Goal: Obtain resource: Download file/media

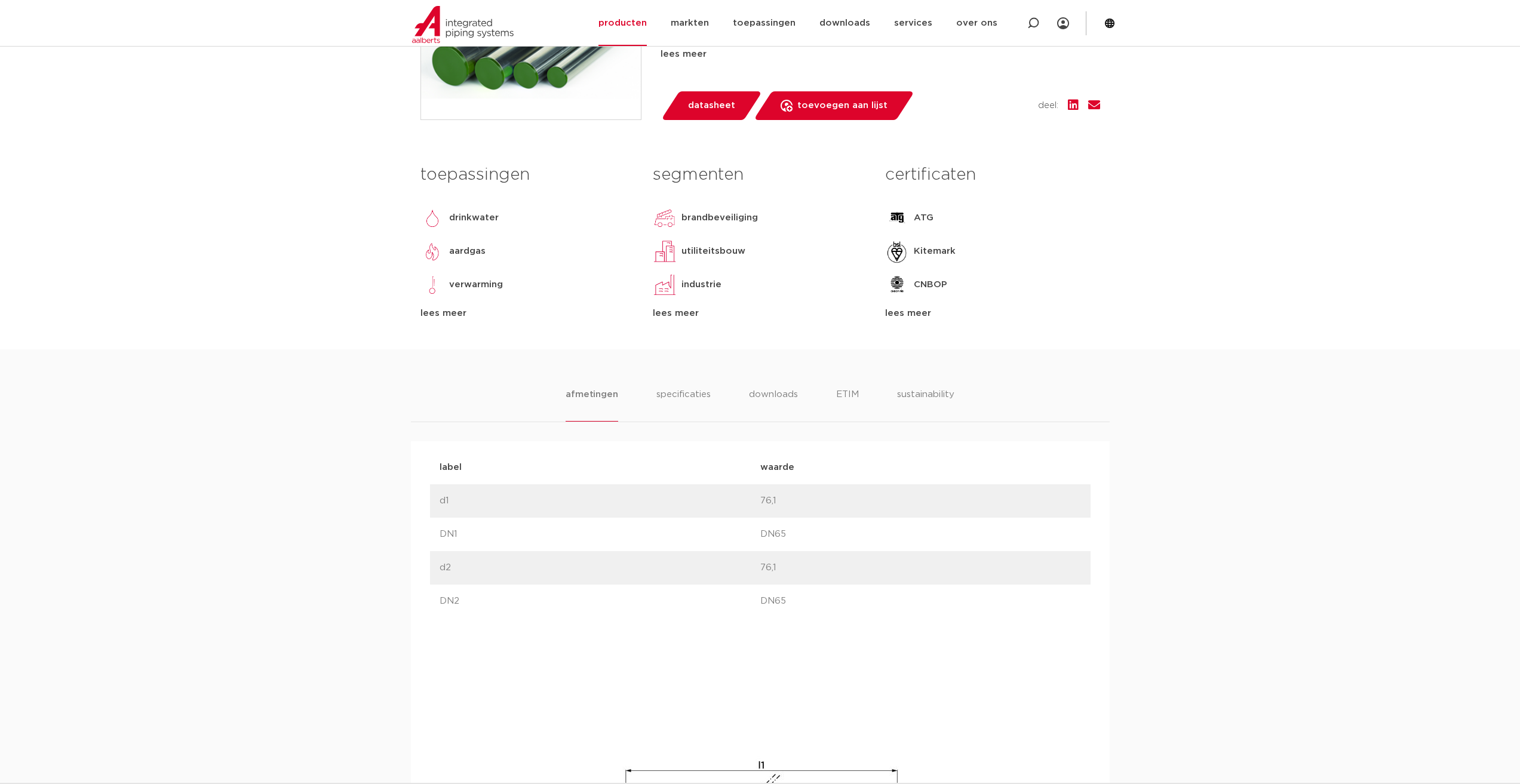
scroll to position [402, 0]
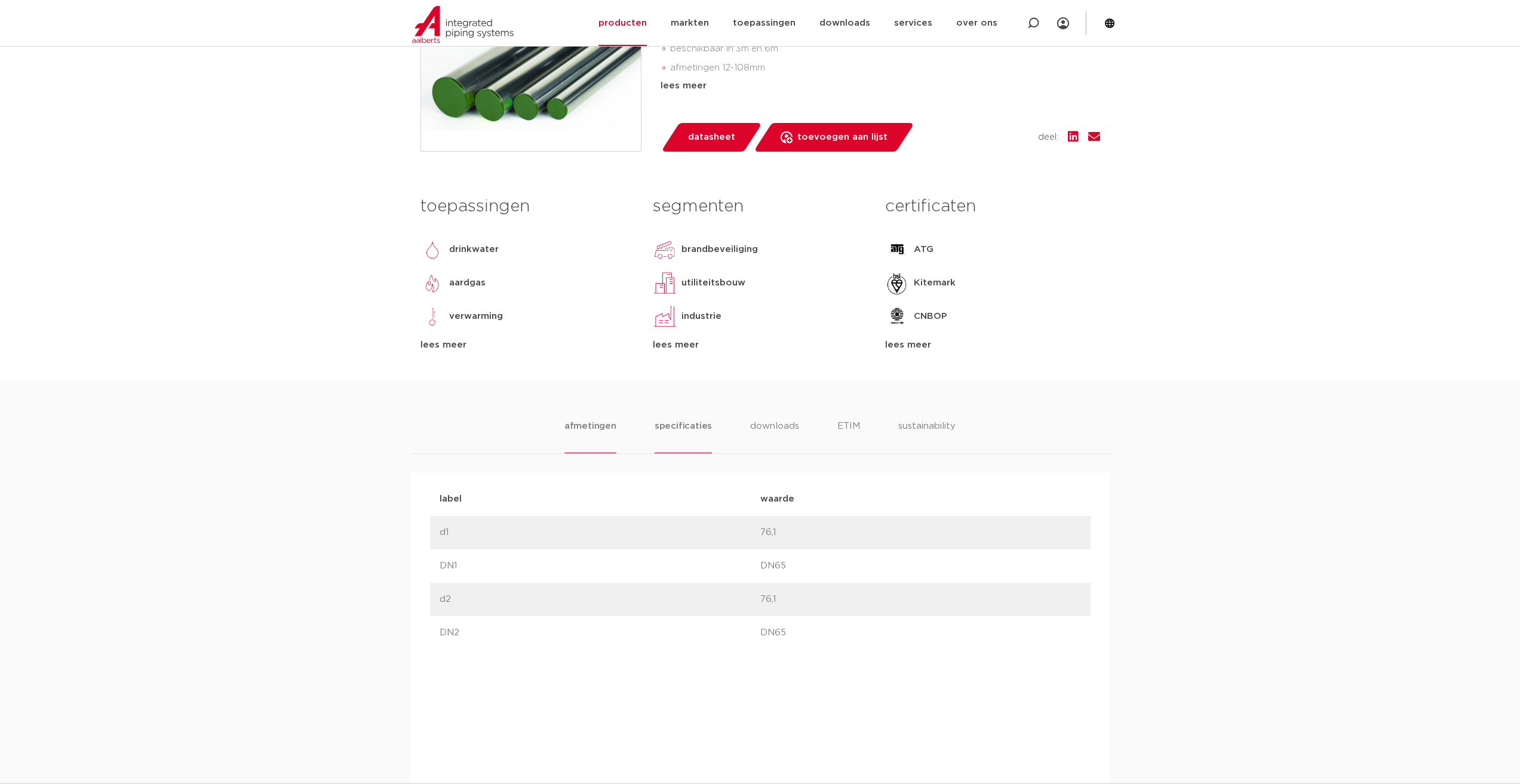
click at [666, 426] on li "specificaties" at bounding box center [683, 436] width 57 height 34
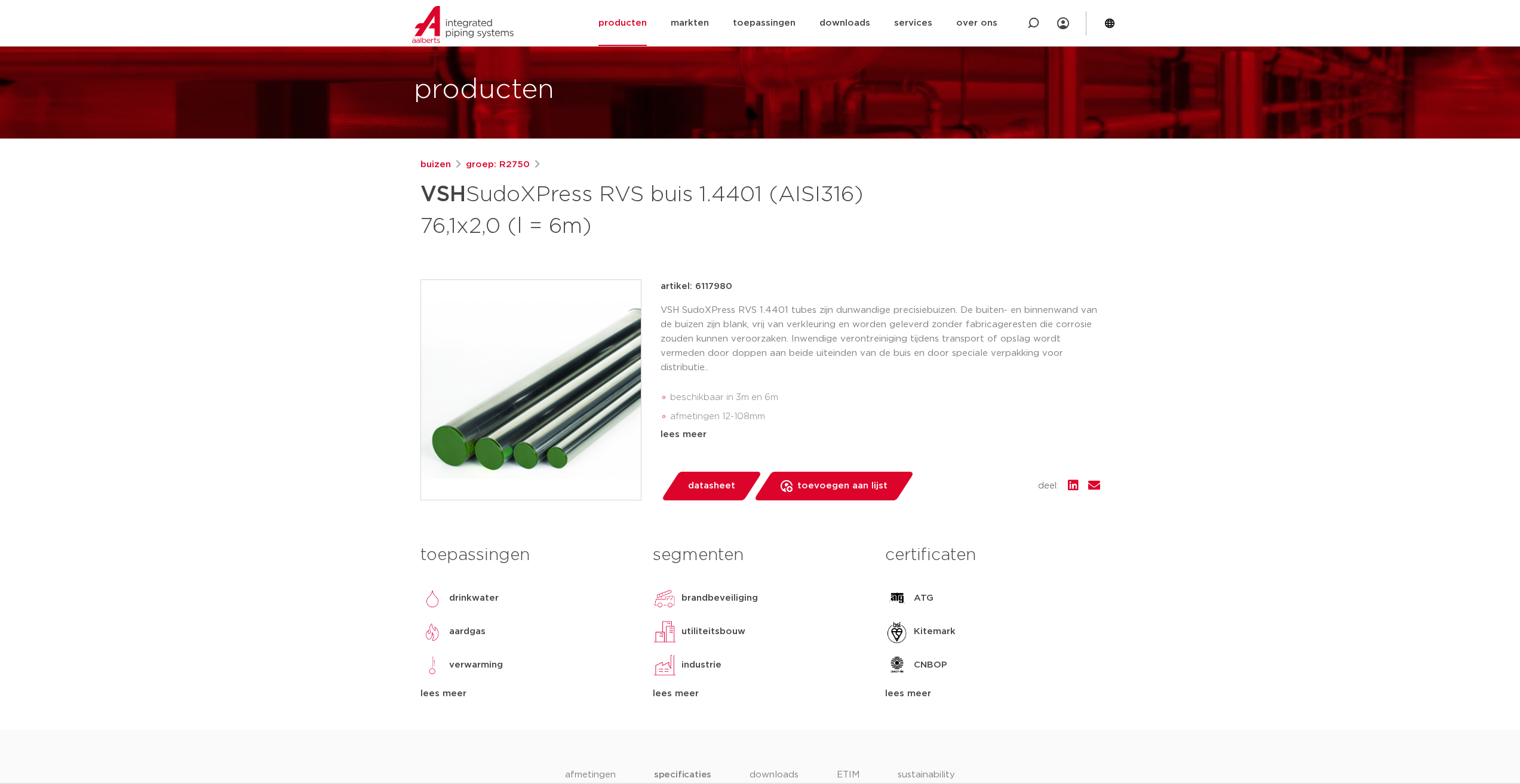
scroll to position [0, 0]
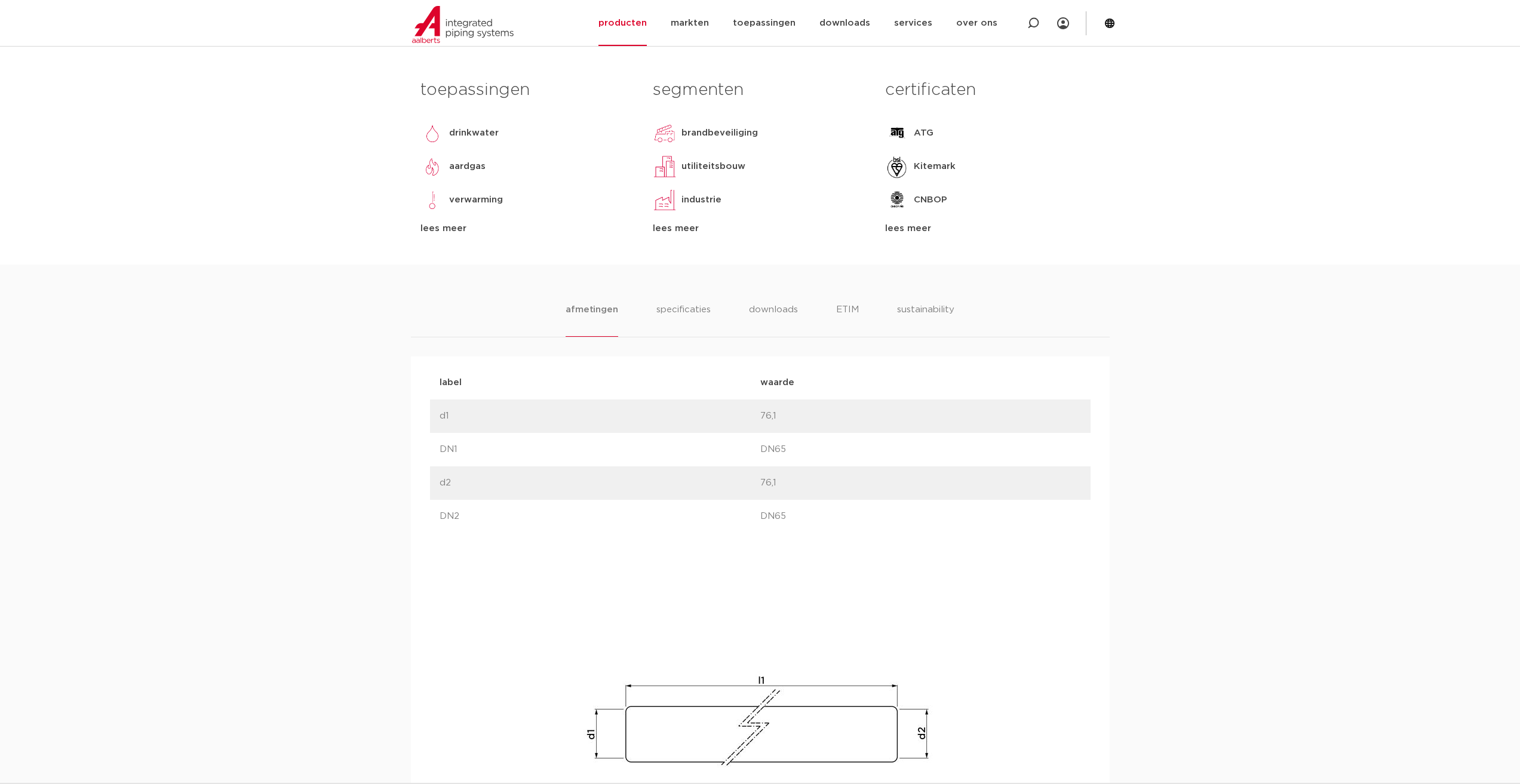
scroll to position [537, 0]
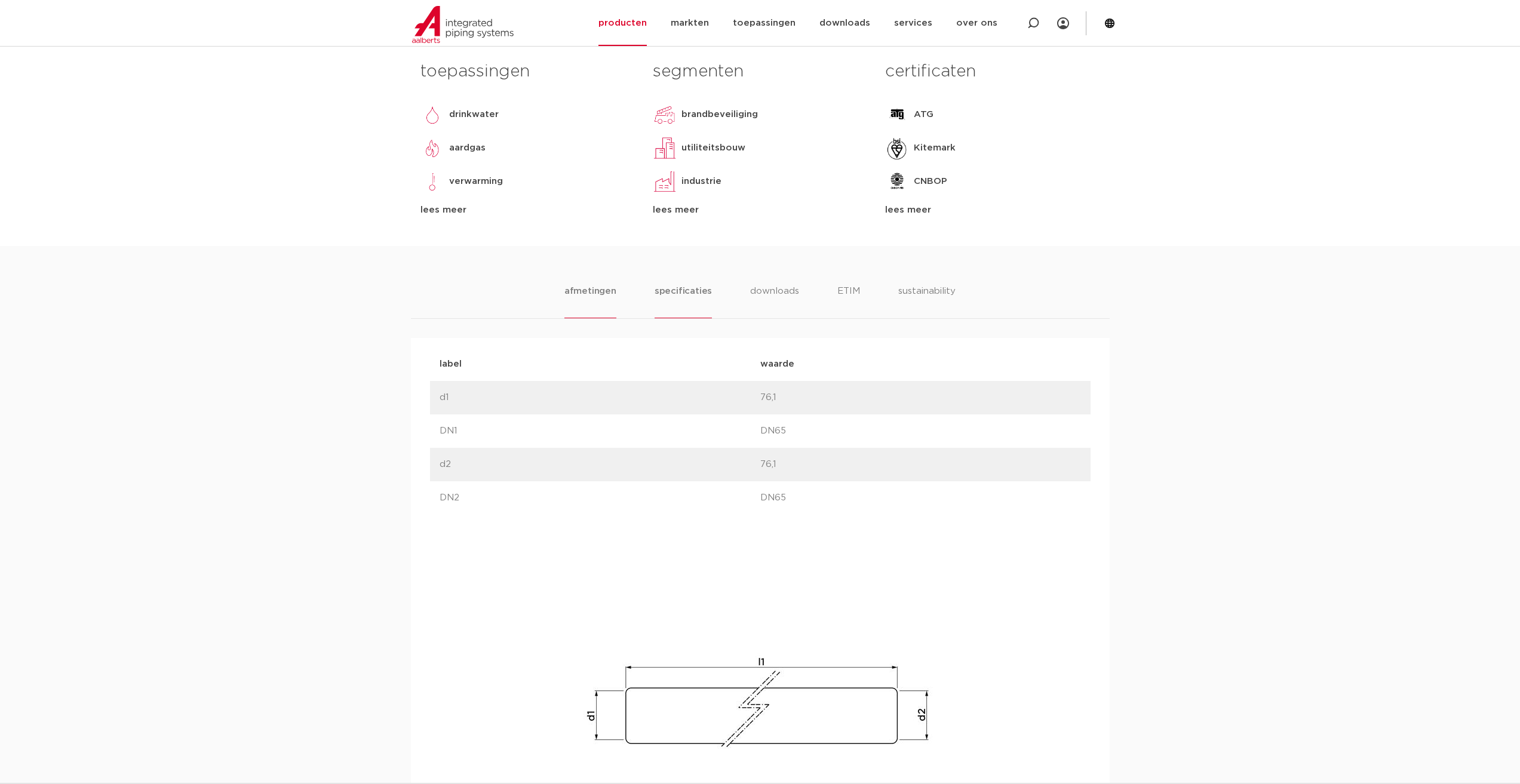
click at [708, 291] on li "specificaties" at bounding box center [683, 301] width 57 height 34
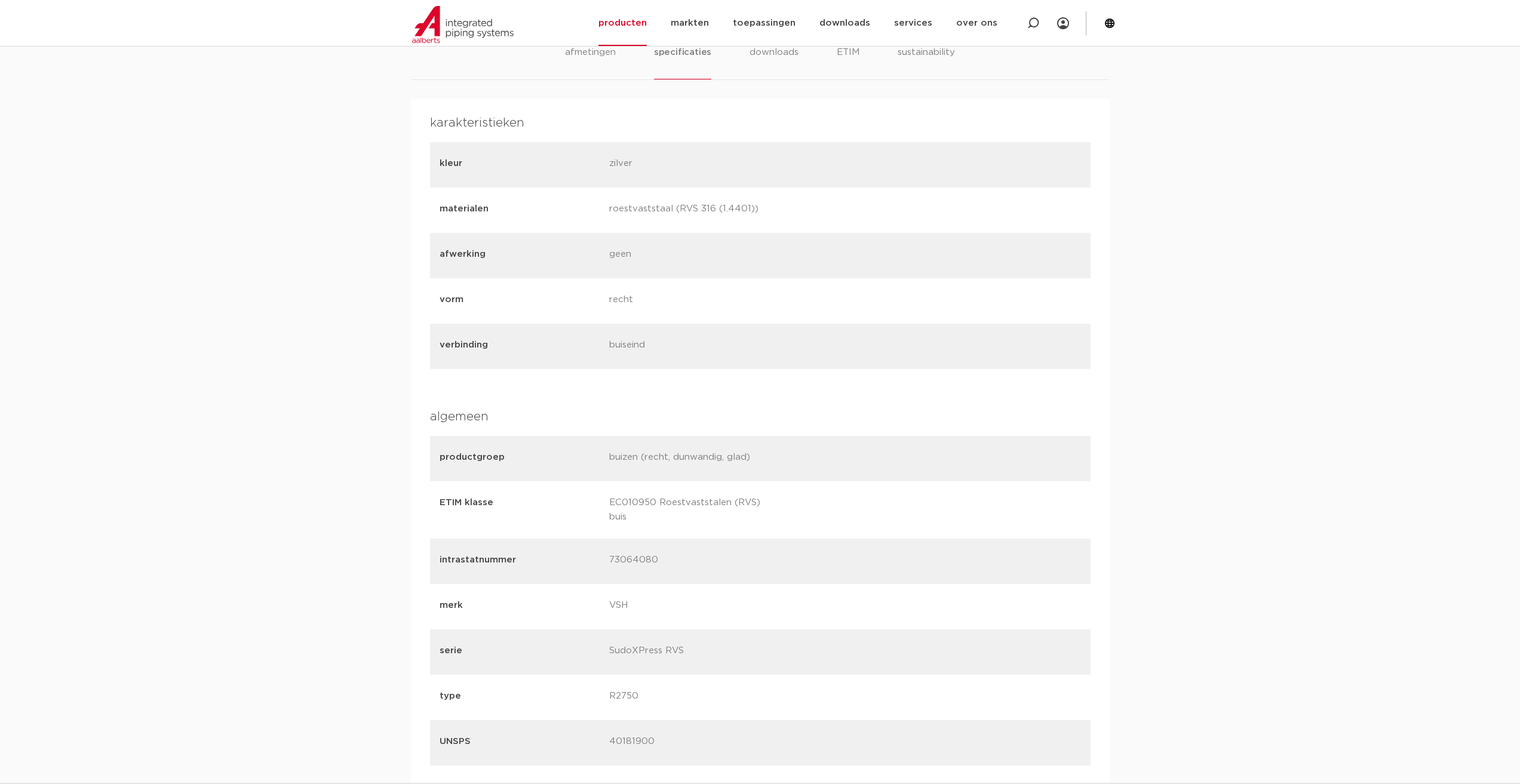
scroll to position [359, 0]
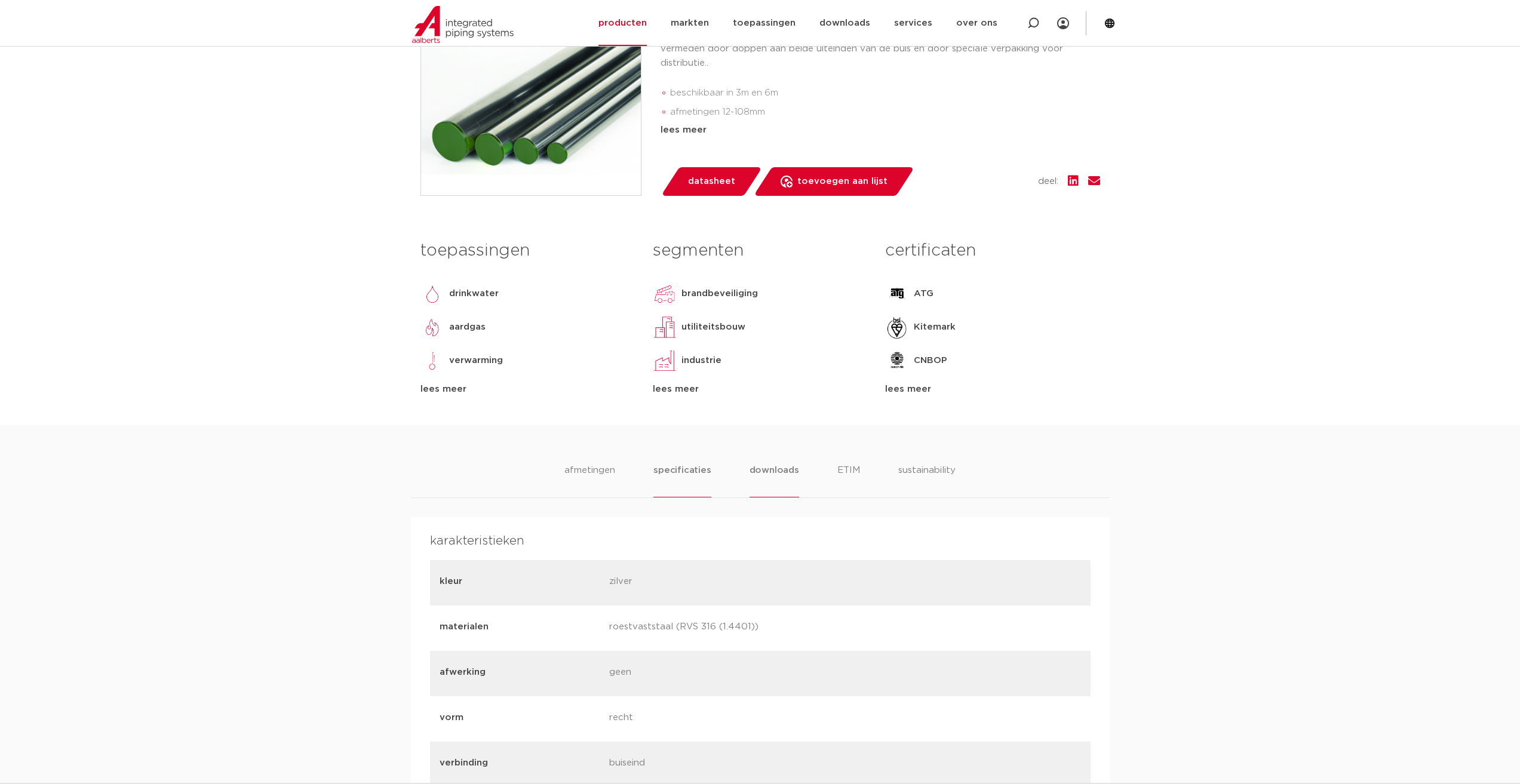
click at [772, 481] on li "downloads" at bounding box center [774, 480] width 50 height 34
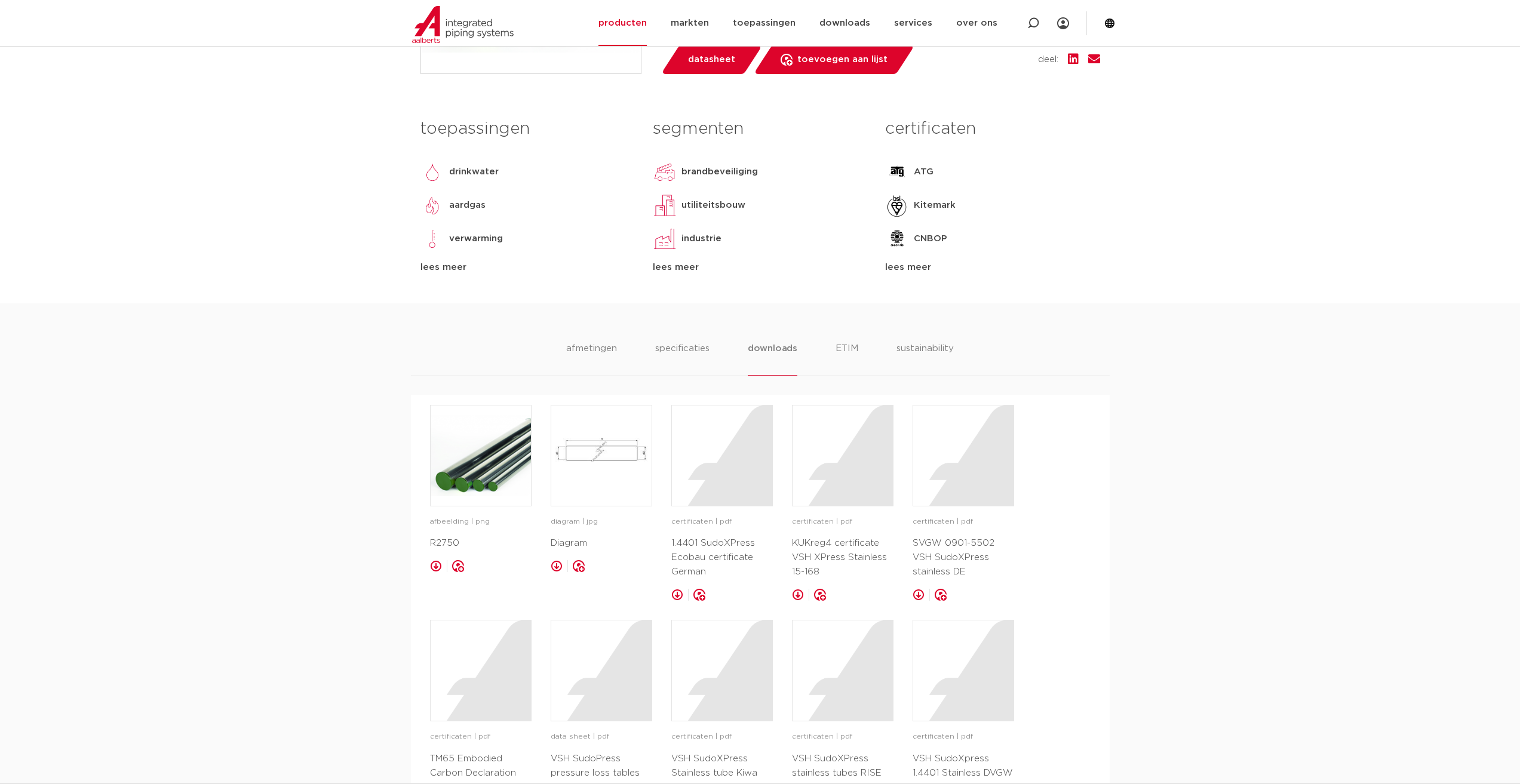
scroll to position [418, 0]
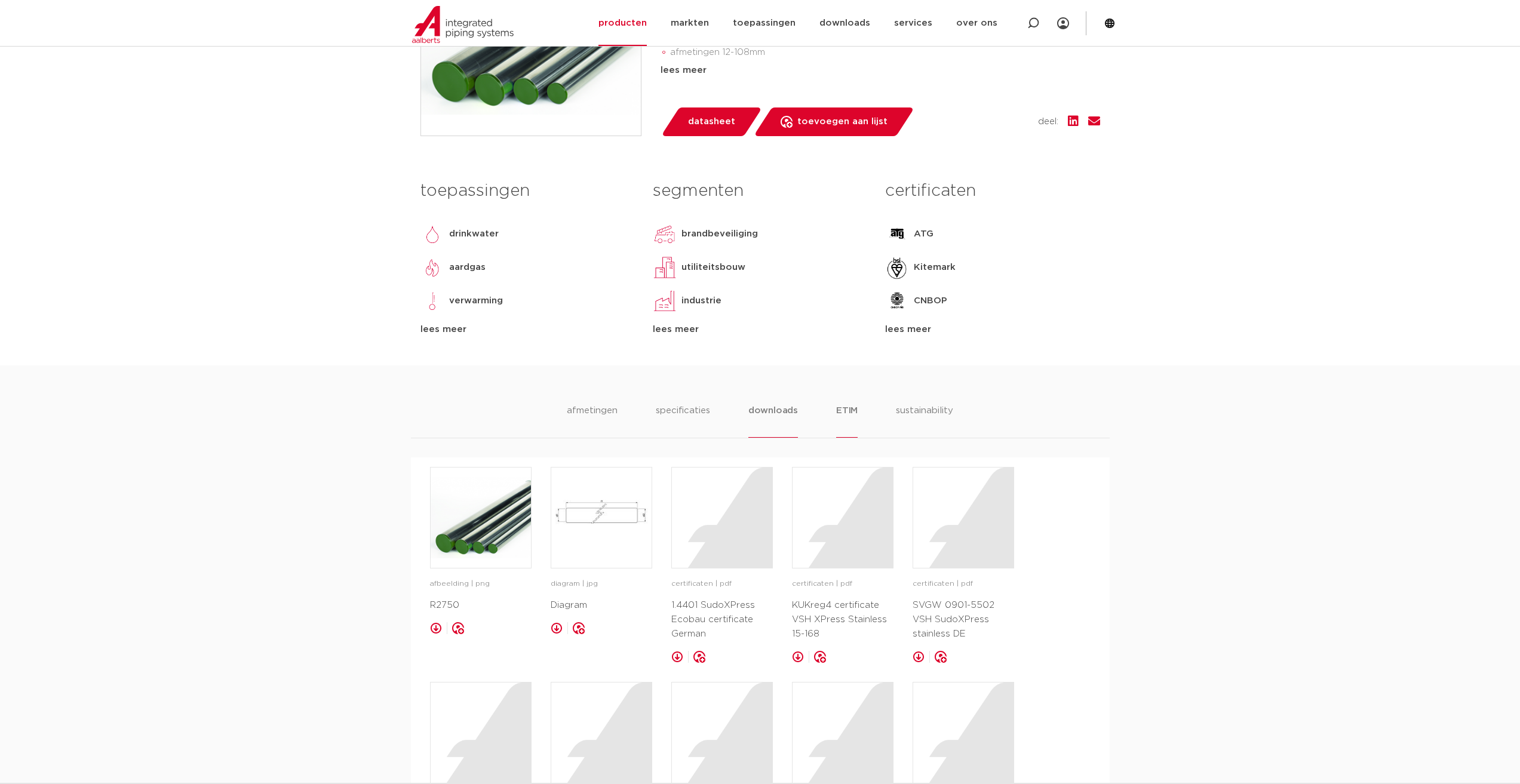
click at [844, 413] on li "ETIM" at bounding box center [847, 420] width 21 height 34
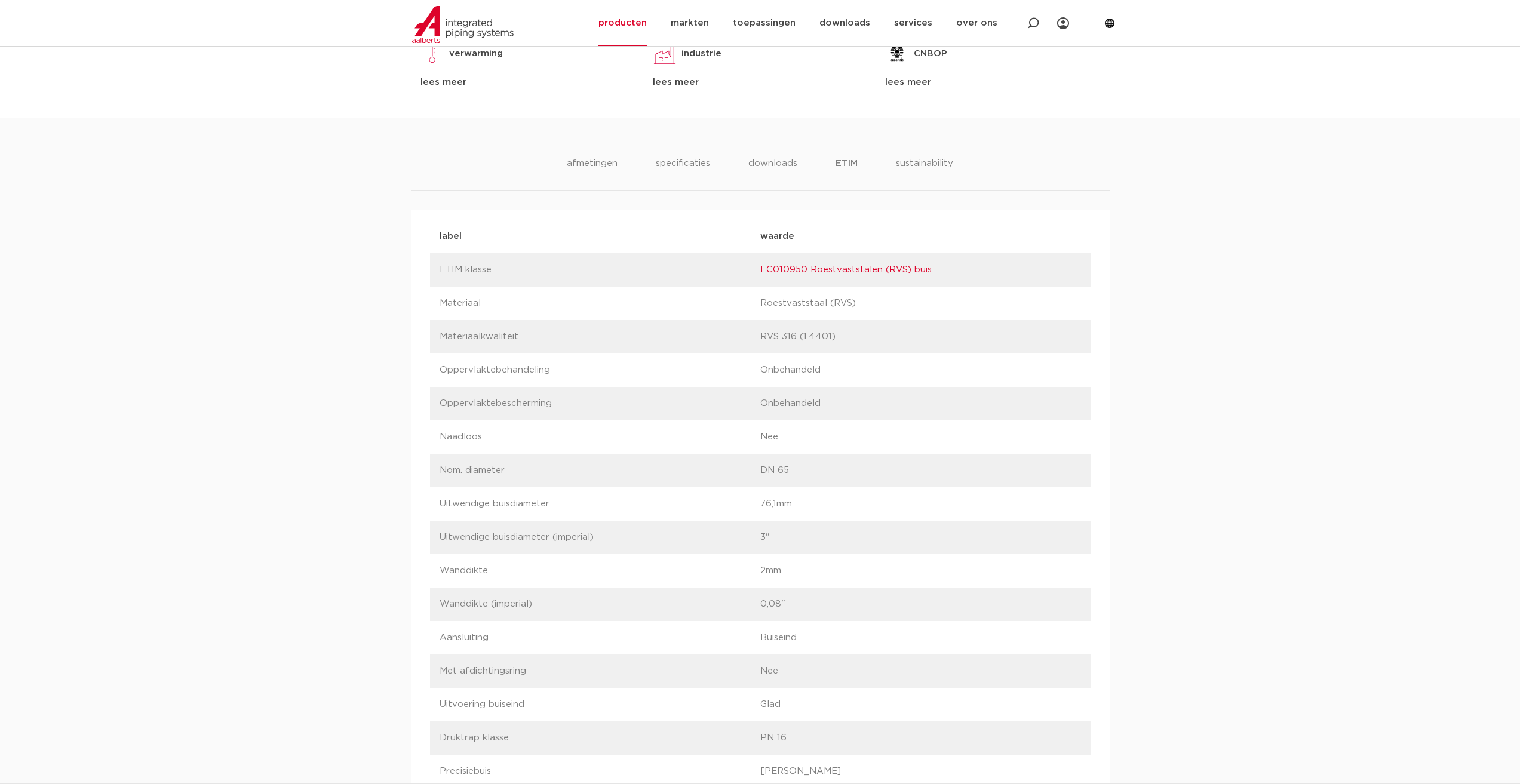
scroll to position [597, 0]
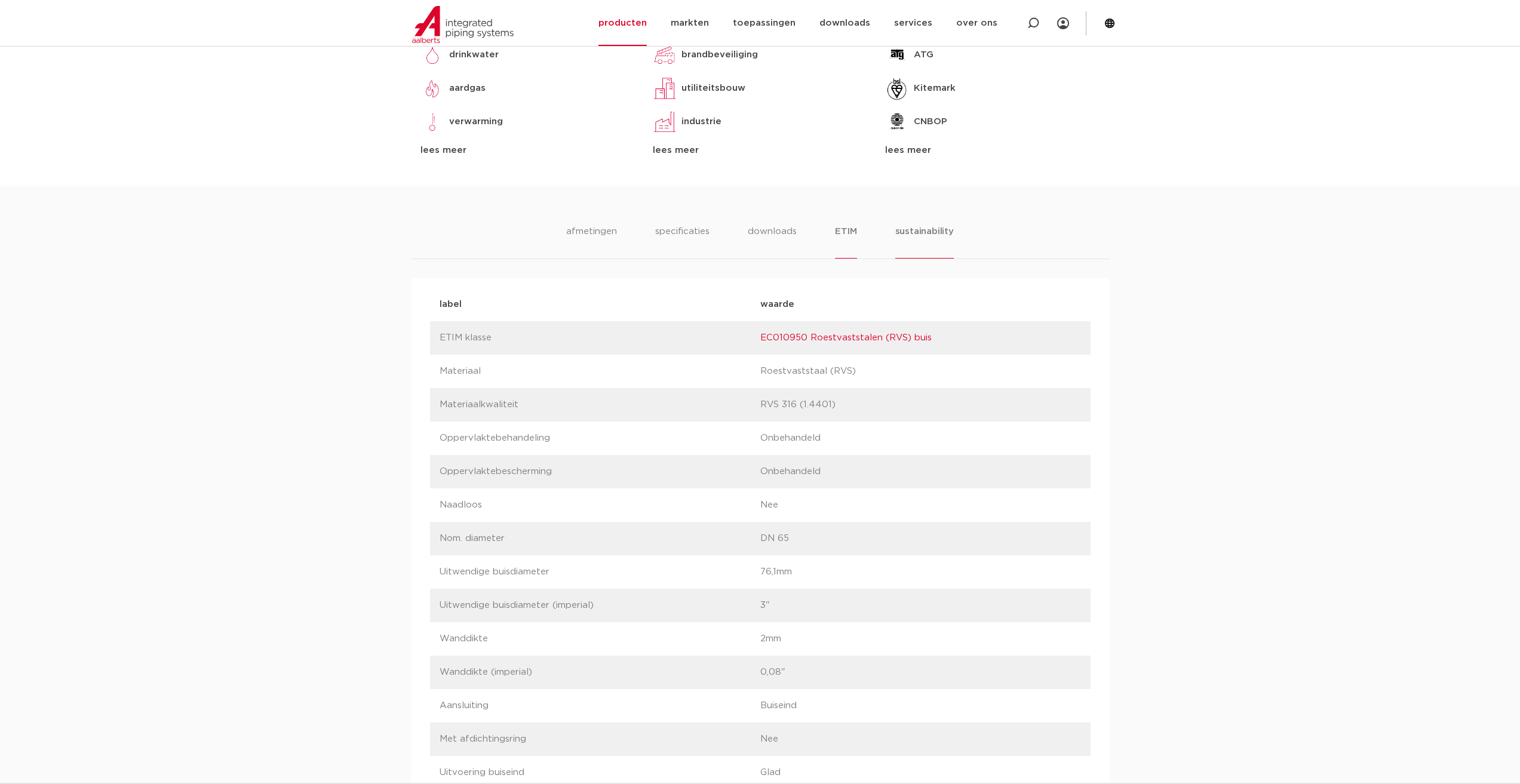
click at [914, 235] on li "sustainability" at bounding box center [924, 241] width 59 height 34
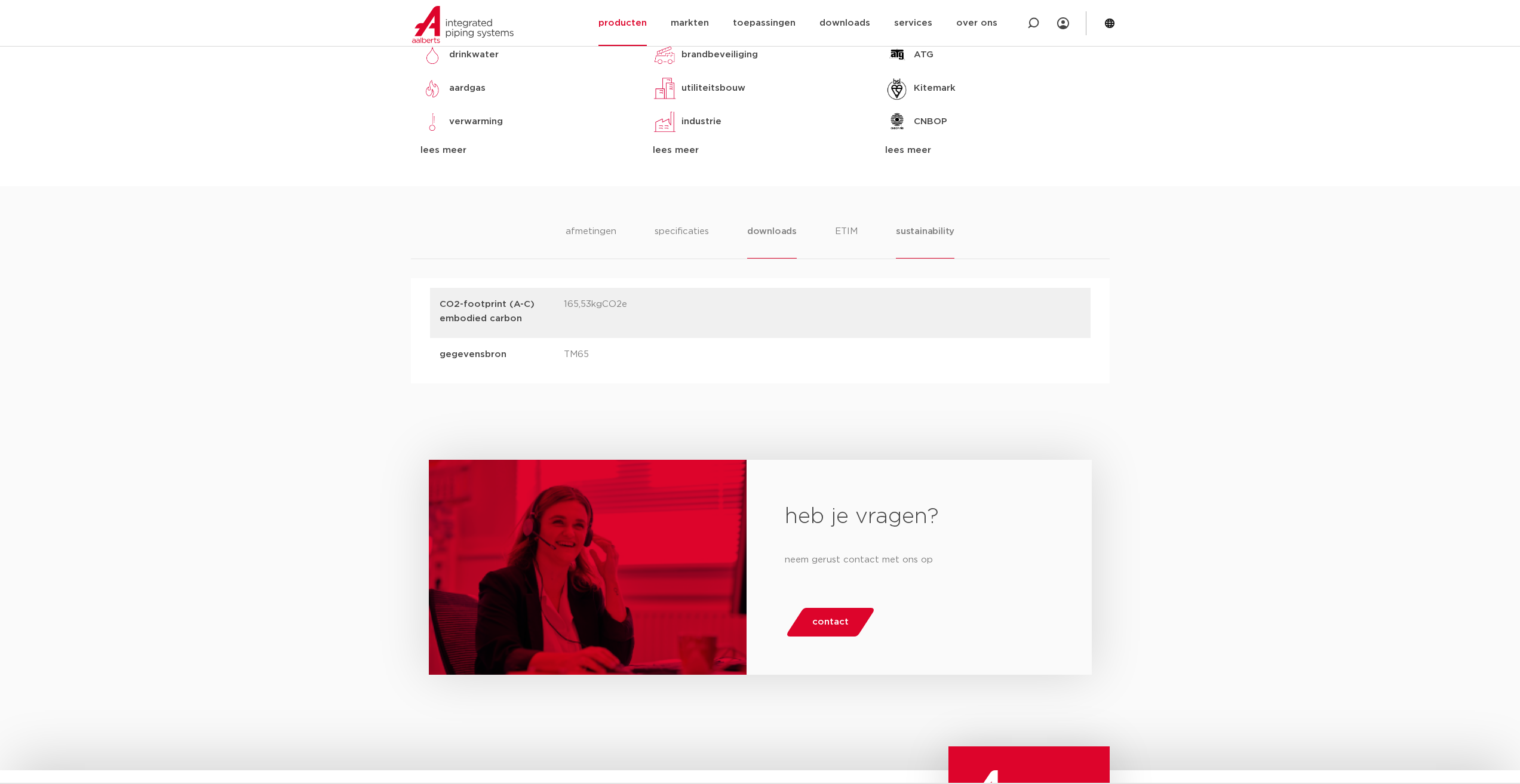
click at [788, 241] on li "downloads" at bounding box center [771, 241] width 50 height 34
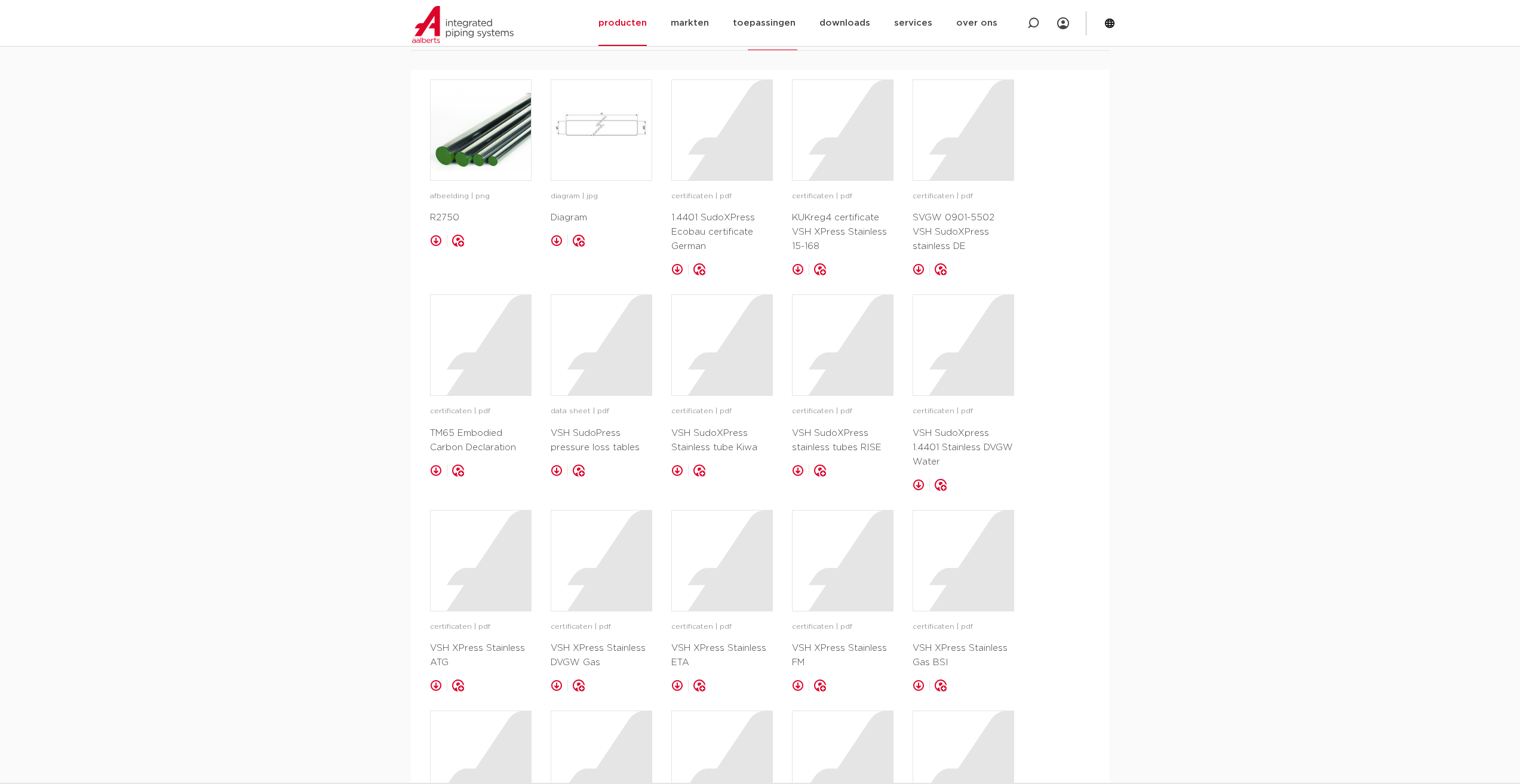
scroll to position [836, 0]
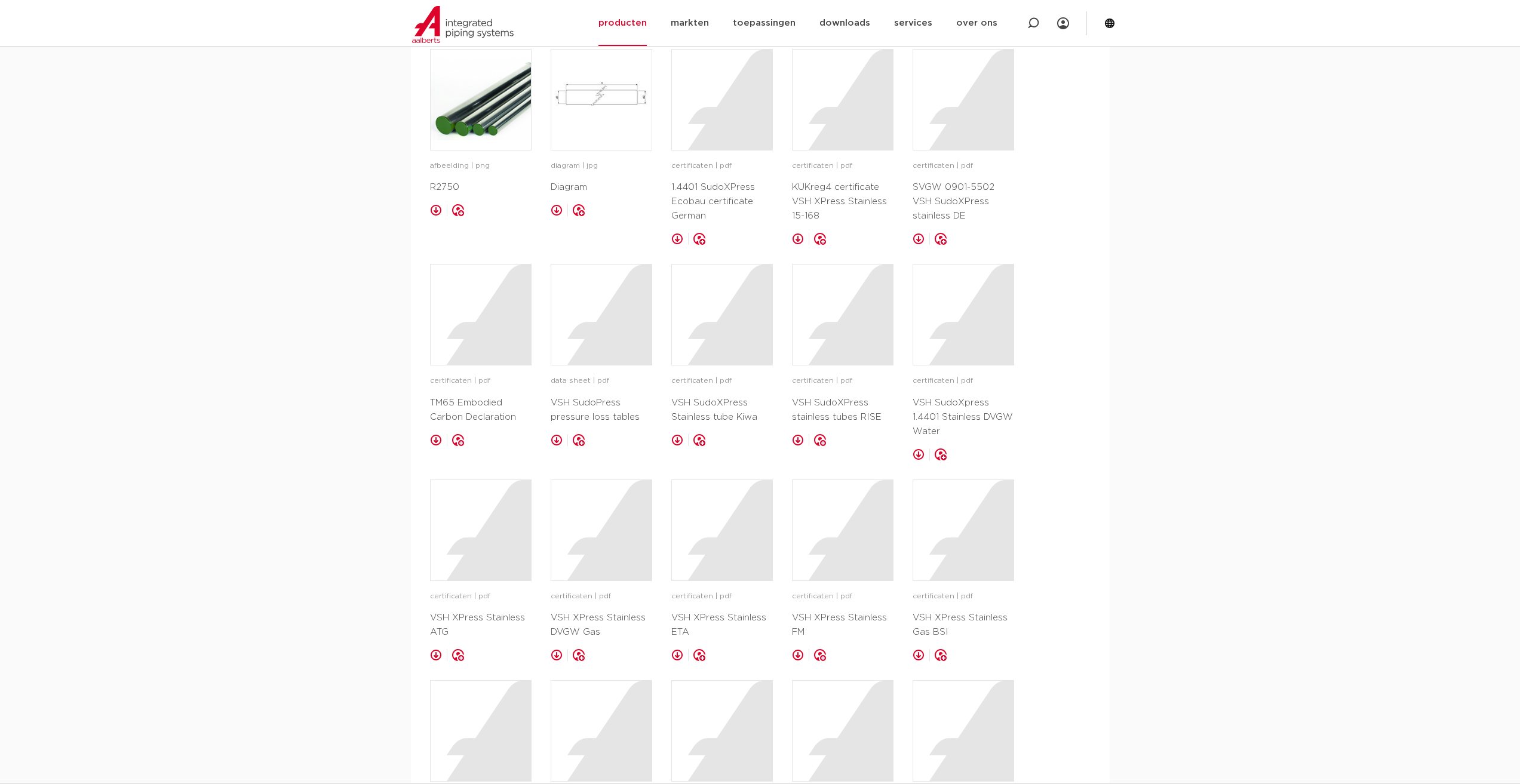
click at [705, 404] on p "VSH SudoXPress Stainless tube Kiwa" at bounding box center [722, 410] width 102 height 29
click at [706, 366] on figure at bounding box center [722, 315] width 102 height 102
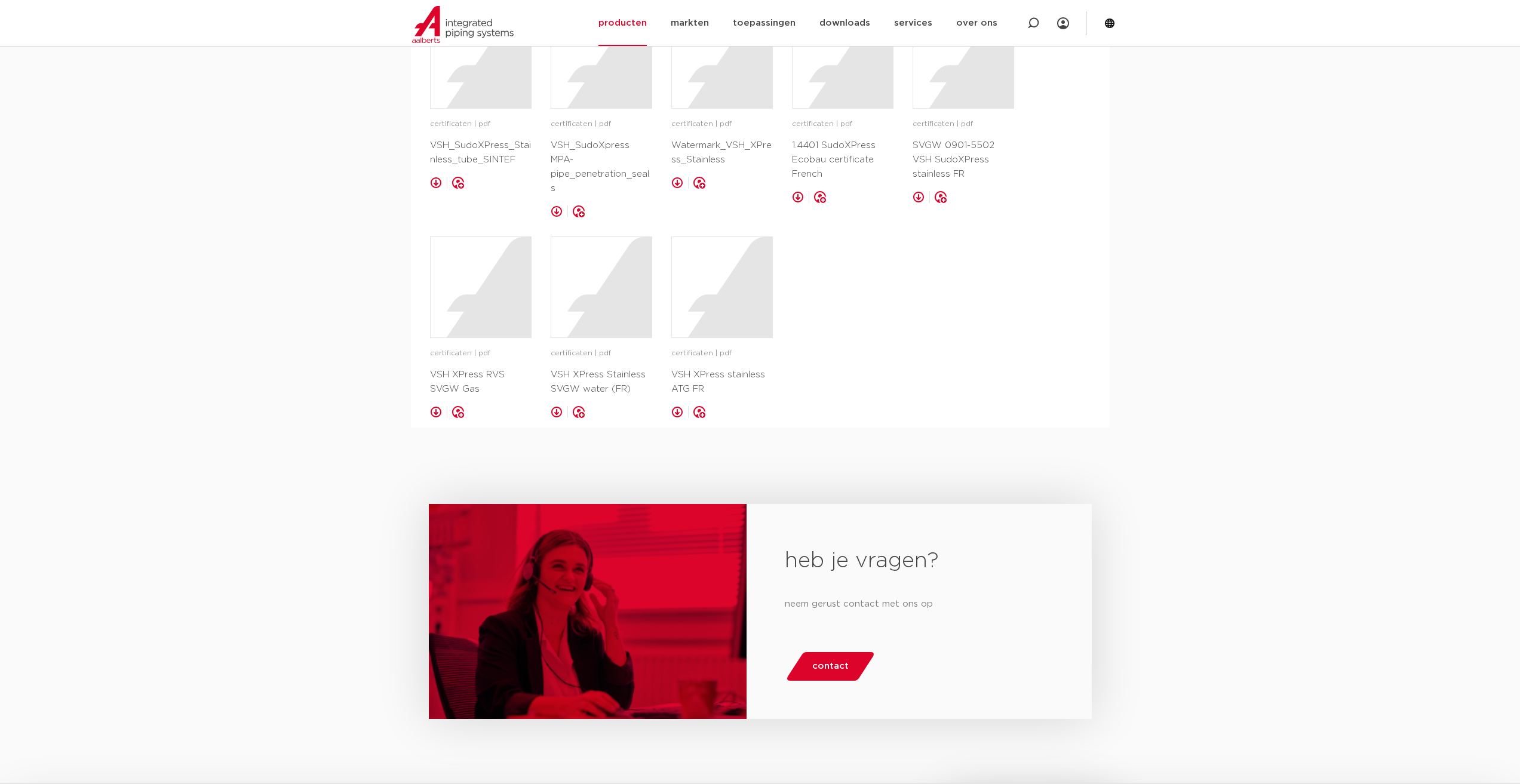
scroll to position [1851, 0]
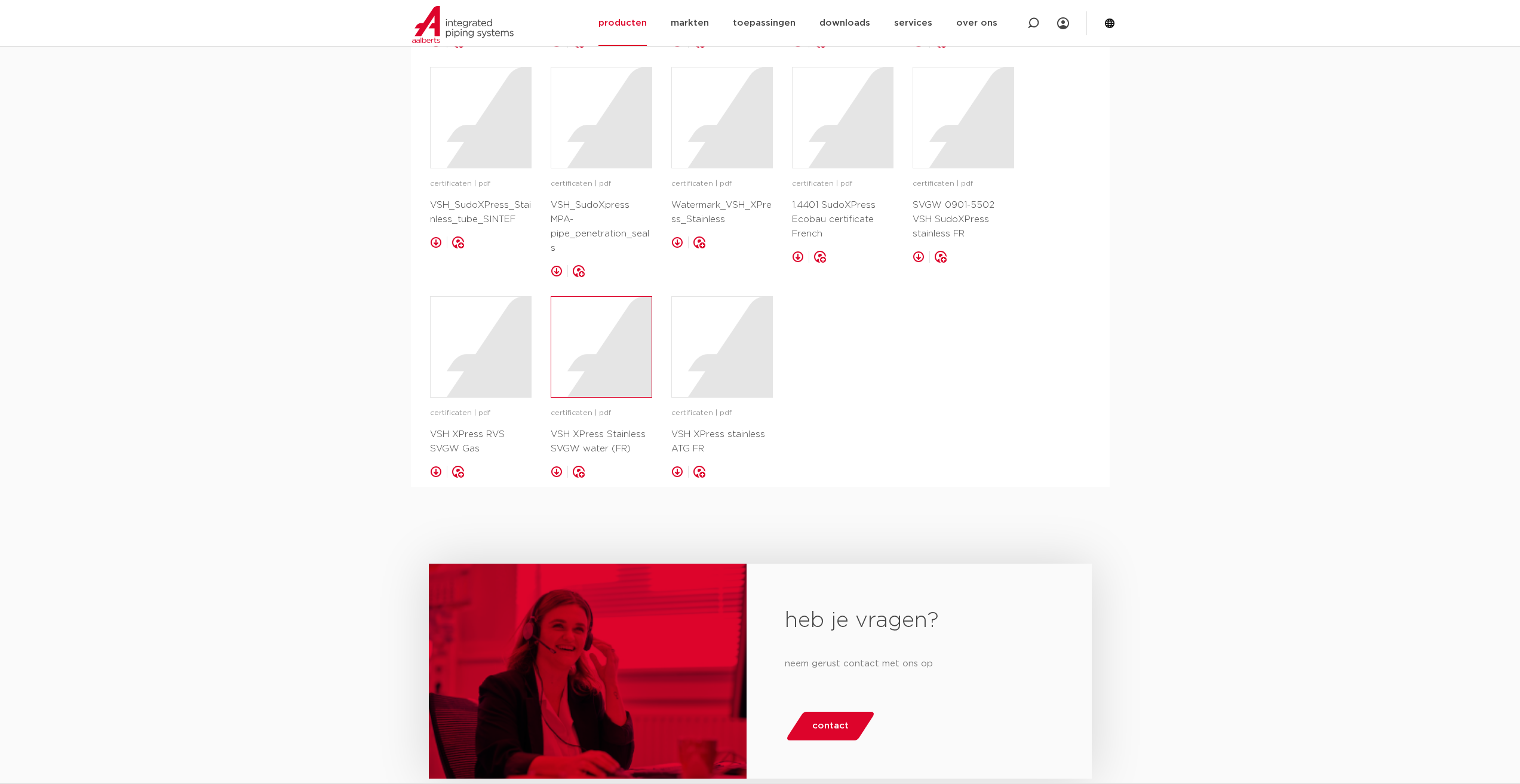
click at [567, 350] on div at bounding box center [601, 347] width 100 height 100
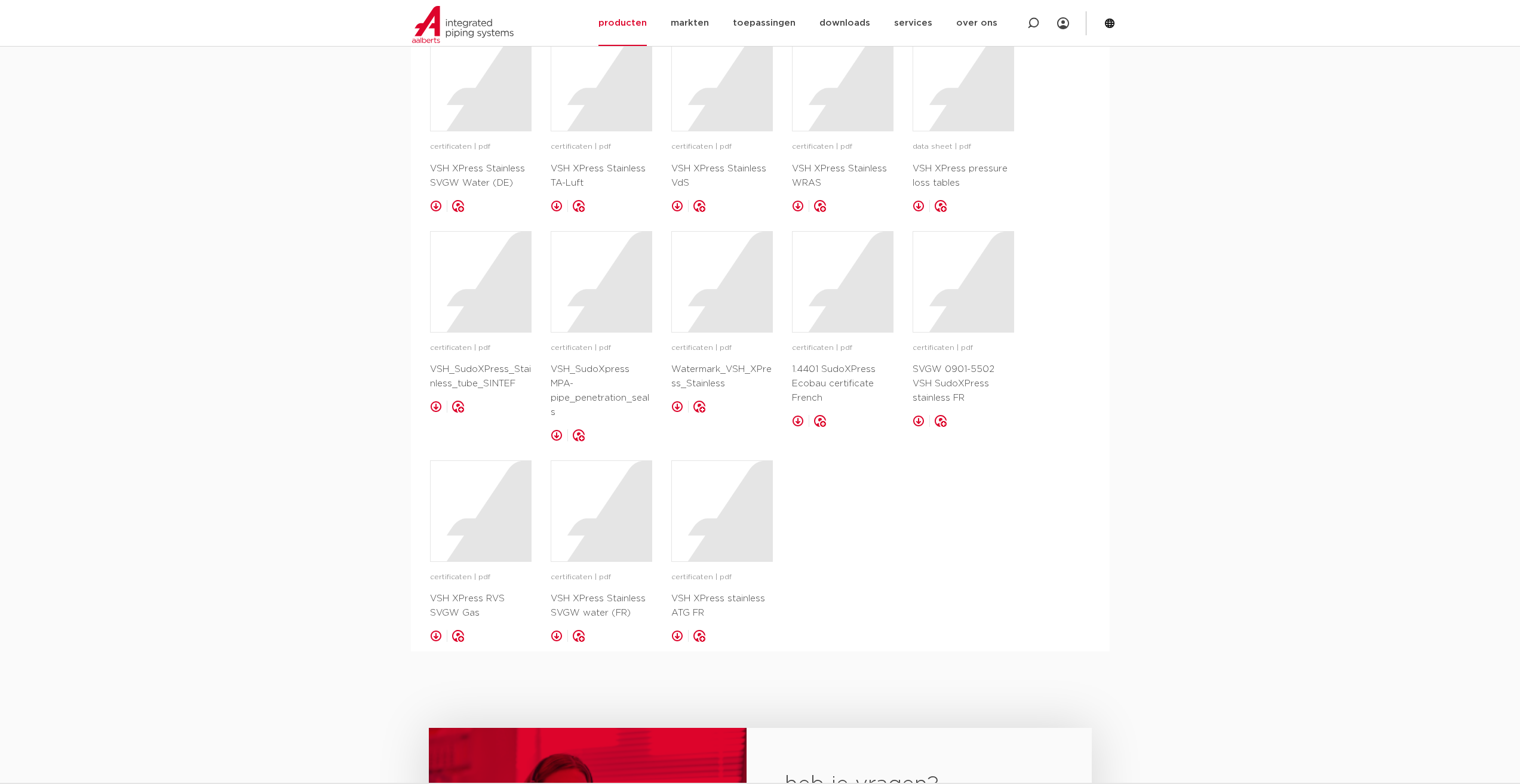
scroll to position [1672, 0]
